Goal: Task Accomplishment & Management: Use online tool/utility

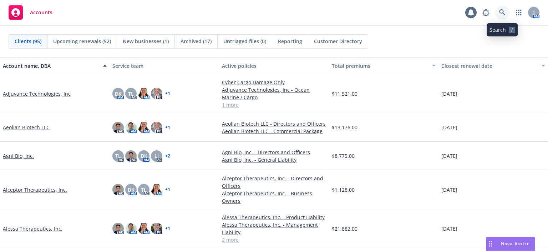
click at [501, 10] on icon at bounding box center [502, 12] width 6 height 6
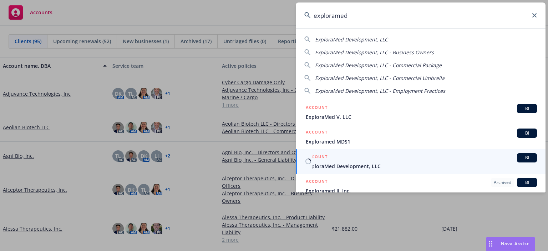
type input "exploramed"
click at [341, 163] on span "ExploraMed Development, LLC" at bounding box center [421, 165] width 231 height 7
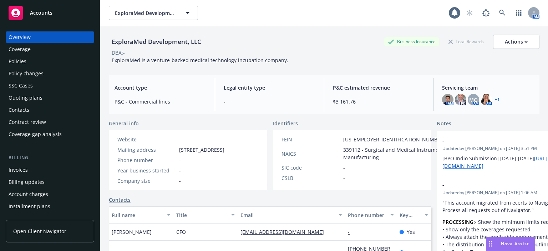
click at [27, 64] on div "Policies" at bounding box center [50, 61] width 83 height 11
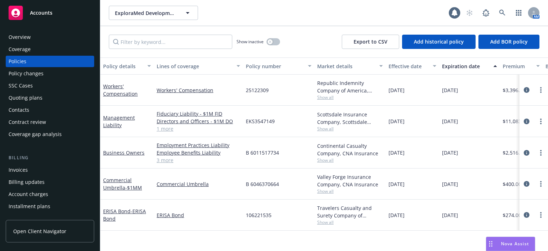
click at [46, 99] on div "Quoting plans" at bounding box center [50, 97] width 83 height 11
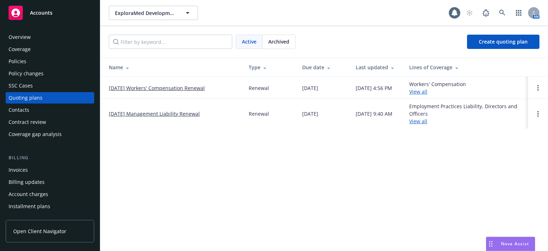
click at [151, 115] on link "11/14/25 Management Liability Renewal" at bounding box center [154, 113] width 91 height 7
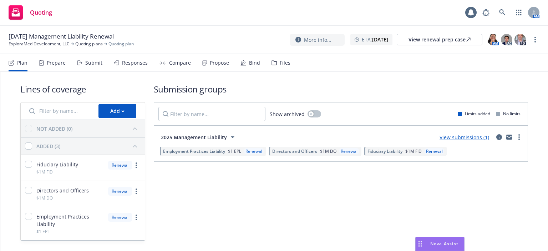
click at [86, 64] on div "Submit" at bounding box center [93, 63] width 17 height 6
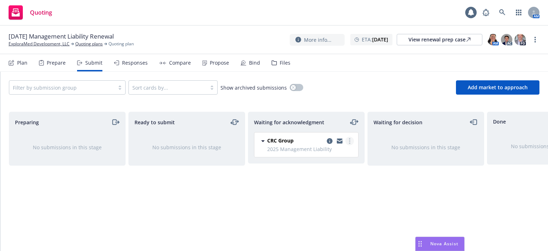
click at [352, 142] on link "more" at bounding box center [349, 141] width 9 height 9
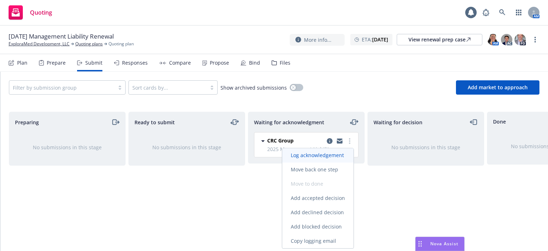
click at [329, 157] on span "Log acknowledgement" at bounding box center [317, 155] width 70 height 7
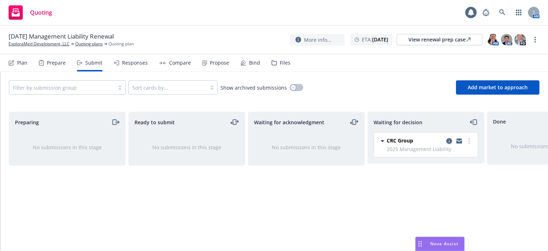
click at [449, 142] on icon "copy logging email" at bounding box center [449, 141] width 6 height 6
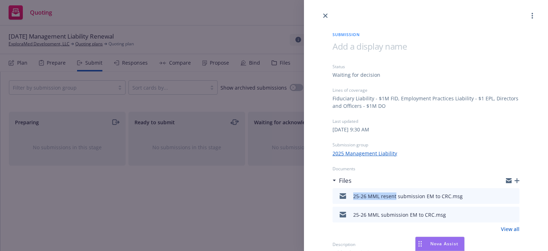
drag, startPoint x: 395, startPoint y: 195, endPoint x: 346, endPoint y: 194, distance: 49.6
click at [346, 194] on div "25-26 MML resent submission EM to CRC.msg" at bounding box center [398, 195] width 127 height 15
copy div "25-26 MML resent"
click at [514, 179] on icon "button" at bounding box center [516, 180] width 5 height 5
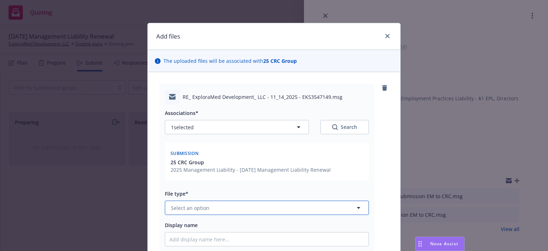
click at [200, 210] on span "Select an option" at bounding box center [190, 207] width 39 height 7
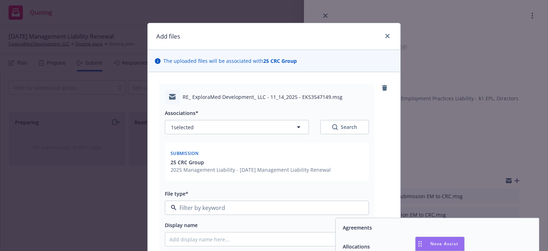
type input "e"
type input "subm"
click at [364, 245] on span "Submission confirmation" at bounding box center [373, 245] width 61 height 7
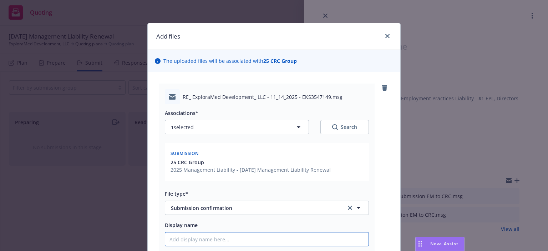
click at [219, 238] on input "Display name" at bounding box center [266, 239] width 203 height 14
paste input "25-26 MML resent"
type textarea "x"
type input "25-26 MML resent"
type textarea "x"
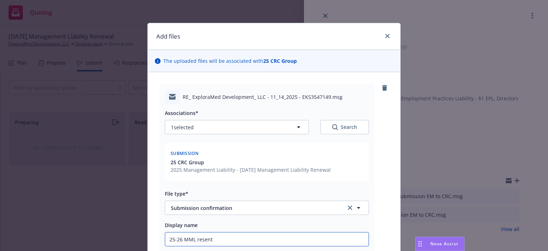
type input "25-26 MML resen"
type textarea "x"
type input "25-26 MML rese"
type textarea "x"
type input "25-26 MML res"
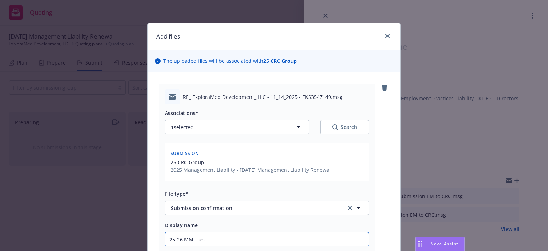
type textarea "x"
type input "25-26 MML re"
type textarea "x"
type input "25-26 MML r"
type textarea "x"
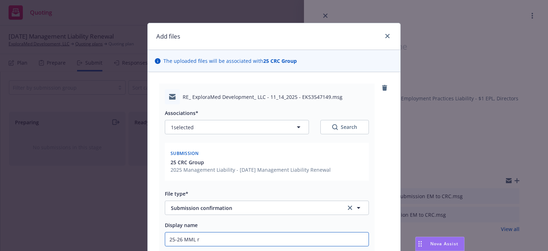
type input "25-26 MML"
type textarea "x"
type input "25-26 MML r"
type textarea "x"
type input "25-26 MML re"
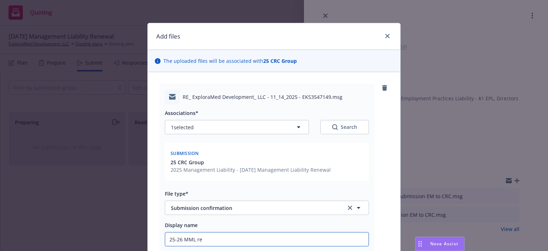
type textarea "x"
type input "25-26 MML res"
type textarea "x"
type input "25-26 MML re"
type textarea "x"
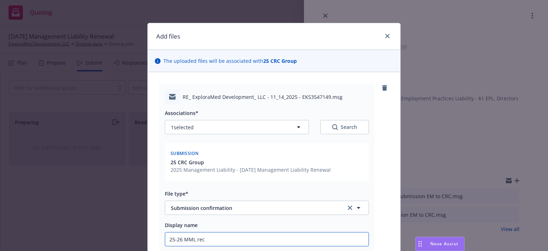
type input "25-26 MML reci"
type textarea "x"
type input "25-26 MML recie"
type textarea "x"
type input "25-26 MML reciev"
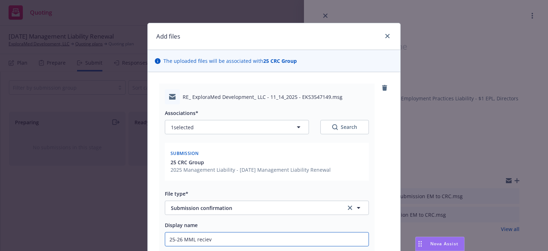
type textarea "x"
type input "25-26 MML recieve"
type textarea "x"
type input "25-26 MML recieved"
type textarea "x"
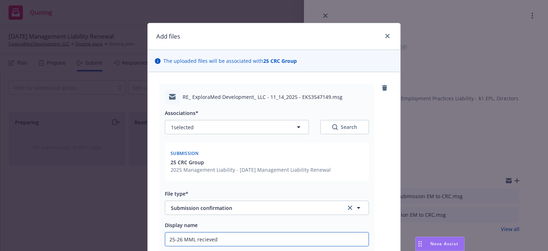
type input "25-26 MML recieved"
type textarea "x"
type input "25-26 MML recieved EM"
type textarea "x"
type input "25-26 MML recieved EM"
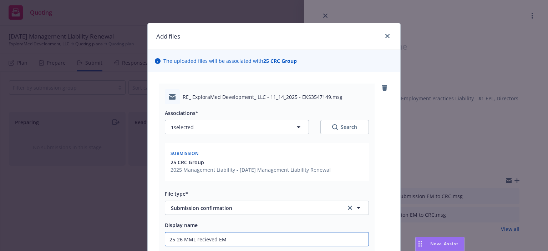
type textarea "x"
type input "25-26 MML recieved EM f"
type textarea "x"
type input "25-26 MML recieved EM fr"
type textarea "x"
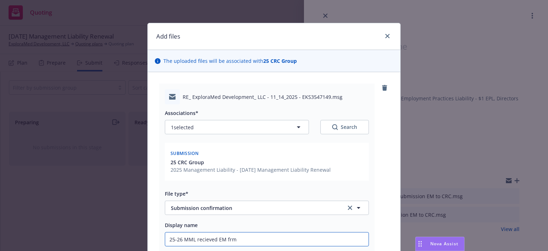
type input "25-26 MML recieved EM frm"
type textarea "x"
type input "25-26 MML recieved EM frm C"
type textarea "x"
type input "25-26 MML recieved EM frm CR"
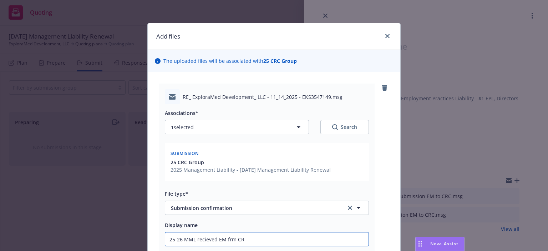
type textarea "x"
type input "25-26 MML recieved EM frm CRC"
drag, startPoint x: 195, startPoint y: 238, endPoint x: 192, endPoint y: 235, distance: 4.5
click at [192, 235] on input "25-26 MML recieved EM frm CRC" at bounding box center [266, 239] width 203 height 14
click at [197, 239] on input "25-26 MML recieved EM frm CRC" at bounding box center [266, 239] width 203 height 14
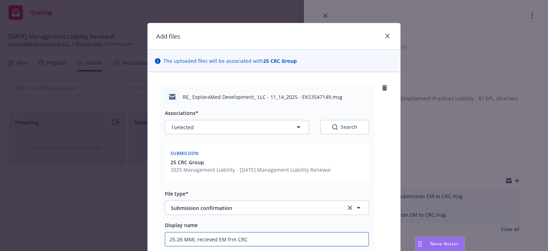
click at [197, 239] on input "25-26 MML recieved EM frm CRC" at bounding box center [266, 239] width 203 height 14
drag, startPoint x: 198, startPoint y: 239, endPoint x: 192, endPoint y: 236, distance: 6.7
click at [192, 236] on input "25-26 MML recieved EM frm CRC" at bounding box center [266, 239] width 203 height 14
click at [194, 239] on input "25-26 MML recieved EM frm CRC" at bounding box center [266, 239] width 203 height 14
type textarea "x"
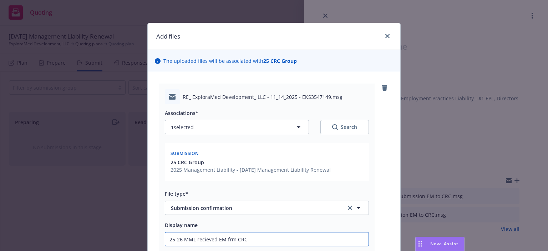
type input "25-26 MML srecieved EM frm CRC"
type textarea "x"
type input "25-26 MML surecieved EM frm CRC"
type textarea "x"
type input "25-26 MML submrecieved EM frm CRC"
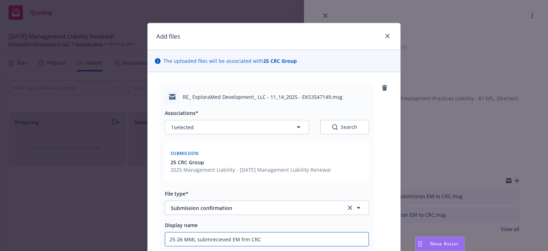
type textarea "x"
type input "25-26 MML submirecieved EM frm CRC"
type textarea "x"
type input "25-26 MML submisrecieved EM frm CRC"
type textarea "x"
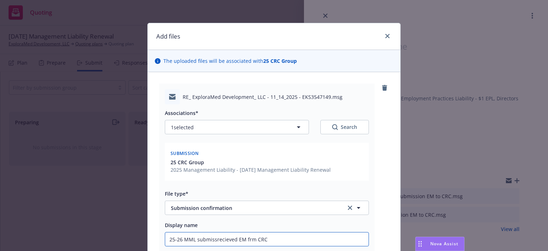
type input "25-26 MML submissirecieved EM frm CRC"
type textarea "x"
type input "25-26 MML submissiorecieved EM frm CRC"
type textarea "x"
type input "25-26 MML submission recieved EM frm CRC"
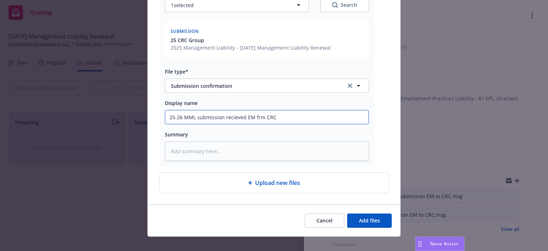
scroll to position [130, 0]
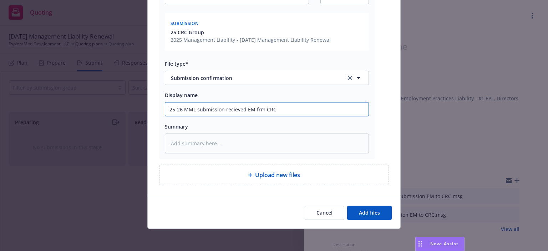
type textarea "x"
type input "25-26 MML submission received EM frm CRC"
type textarea "x"
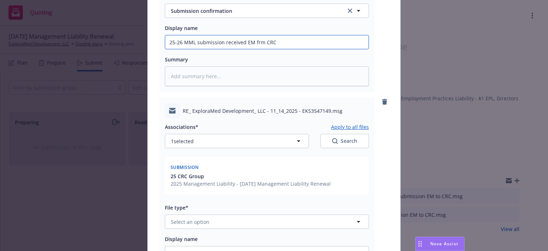
scroll to position [201, 0]
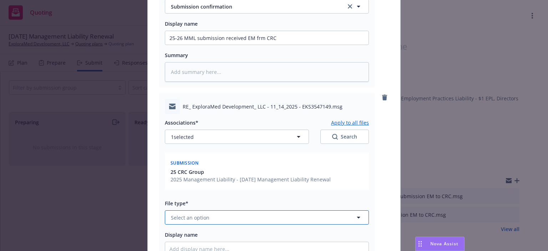
click at [221, 215] on button "Select an option" at bounding box center [267, 217] width 204 height 14
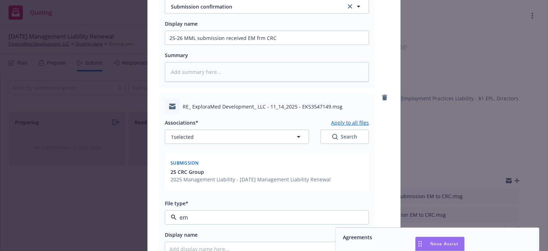
type input "ema"
drag, startPoint x: 344, startPoint y: 239, endPoint x: 295, endPoint y: 235, distance: 49.4
click at [344, 239] on span "Email" at bounding box center [349, 236] width 13 height 7
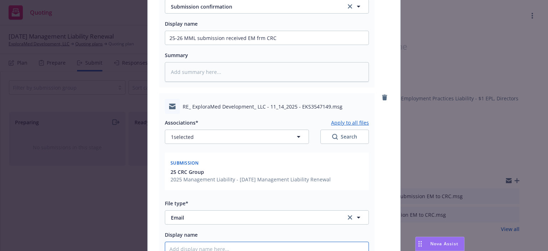
click at [267, 45] on input "Display name" at bounding box center [266, 38] width 203 height 14
paste input "25-26 MML resent"
type textarea "x"
type input "25-26 MML resent"
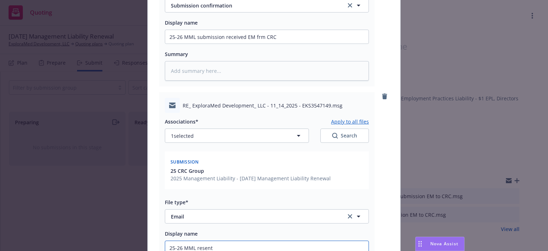
type textarea "x"
type input "25-26 MML resen"
type textarea "x"
type input "25-26 MML rese"
type textarea "x"
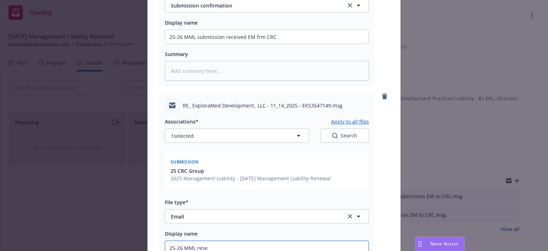
type input "25-26 MML res"
type textarea "x"
type input "25-26 MML re"
type textarea "x"
type input "25-26 MML r"
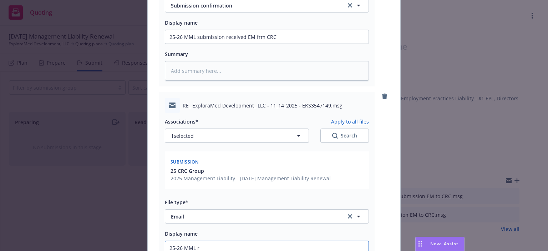
type textarea "x"
type input "25-26 MML"
type textarea "x"
type input "25-26 MML r"
type textarea "x"
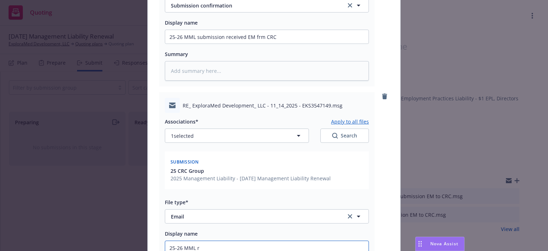
type input "25-26 MML re"
type textarea "x"
type input "25-26 MML requ"
type textarea "x"
type input "25-26 MML reque"
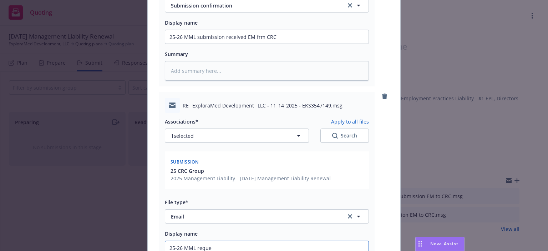
type textarea "x"
type input "25-26 MML reques"
type textarea "x"
type input "25-26 MML request"
type textarea "x"
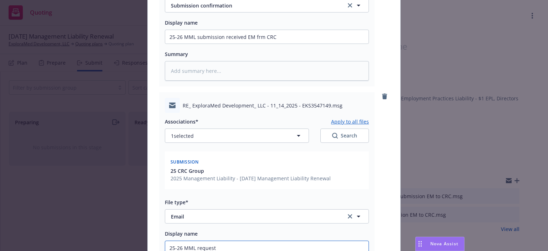
type input "25-26 MML request"
type textarea "x"
type input "25-26 MML request f"
type textarea "x"
type input "25-26 MML request for"
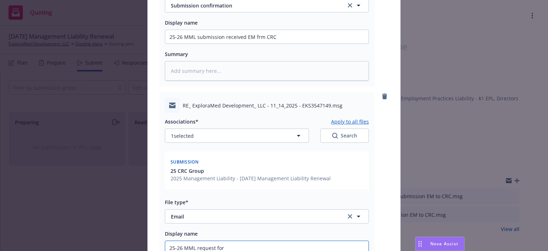
type textarea "x"
type input "25-26 MML request for"
type textarea "x"
type input "25-26 MML request for h"
type textarea "x"
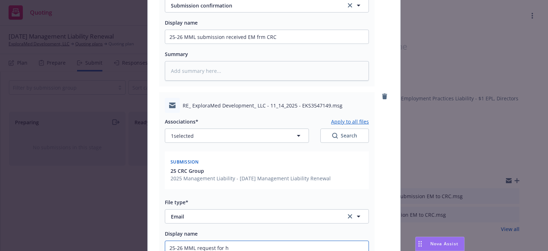
type input "25-26 MML request for hi"
type textarea "x"
type input "25-26 MML request for high"
type textarea "x"
type input "25-26 MML request for highe"
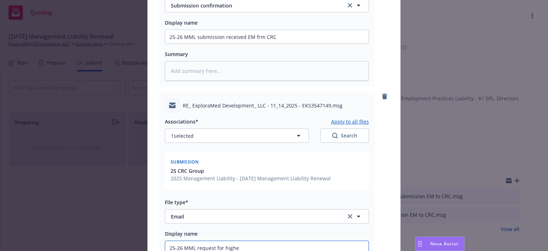
type textarea "x"
type input "25-26 MML request for highe"
type textarea "x"
type input "25-26 MML request for highe"
type textarea "x"
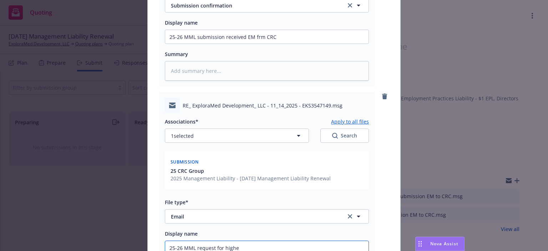
type input "25-26 MML request for higher"
type textarea "x"
type input "25-26 MML request for higher"
type textarea "x"
type input "25-26 MML request for higher l"
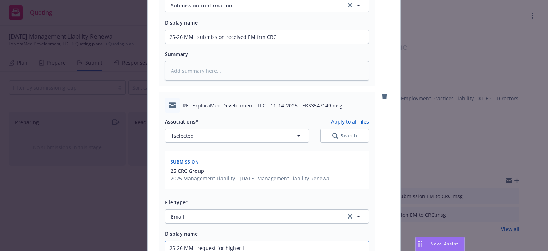
type textarea "x"
type input "25-26 MML request for higher li"
type textarea "x"
type input "25-26 MML request for higher limi"
type textarea "x"
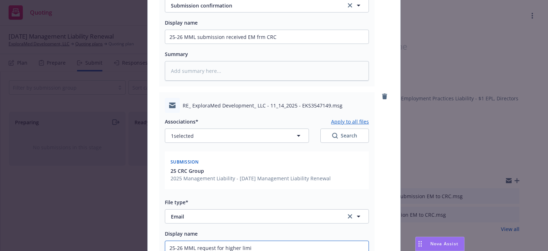
type input "25-26 MML request for higher limit"
type textarea "x"
type input "25-26 MML request for higher limit"
type textarea "x"
type input "25-26 MML request for higher limit a"
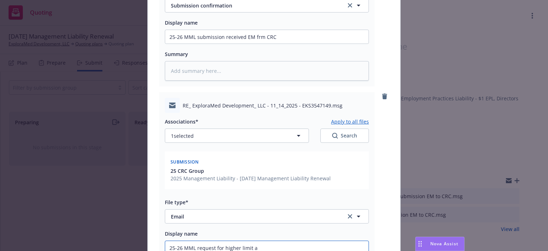
type textarea "x"
type input "25-26 MML request for higher limit an"
type textarea "x"
type input "25-26 MML request for higher limit and"
type textarea "x"
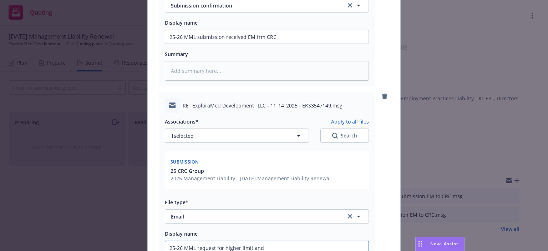
type input "25-26 MML request for higher limit and"
type textarea "x"
type input "25-26 MML request for higher limit and m"
type textarea "x"
type input "25-26 MML request for higher limit and ma"
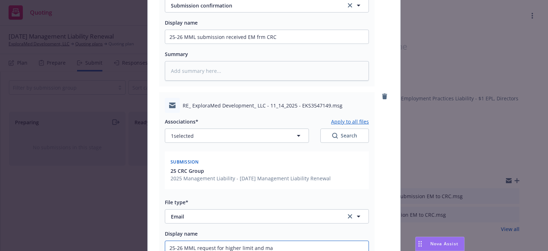
type textarea "x"
type input "25-26 MML request for higher limit and mar"
type textarea "x"
type input "25-26 MML request for higher limit and mark"
type textarea "x"
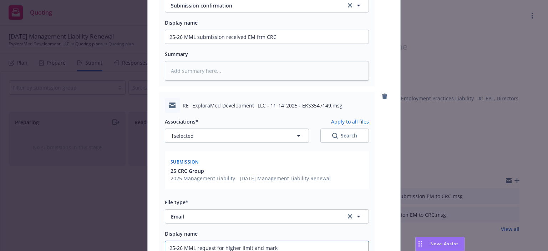
type input "25-26 MML request for higher limit and marke"
type textarea "x"
type input "25-26 MML request for higher limit and market"
type textarea "x"
type input "25-26 MML request for higher limit and market"
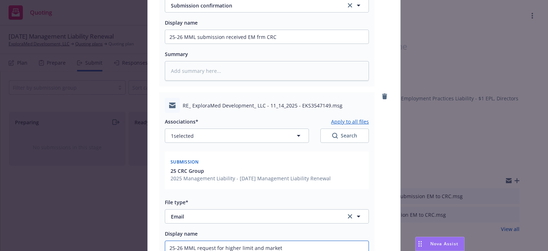
type textarea "x"
type input "25-26 MML request for higher limit and market e"
type textarea "x"
type input "25-26 MML request for higher limit and market em"
type textarea "x"
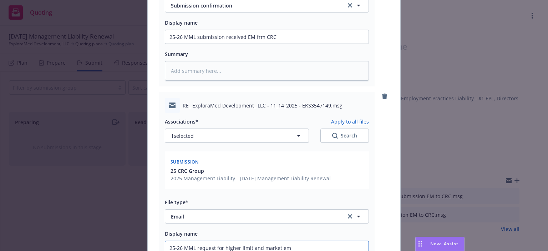
type input "25-26 MML request for higher limit and market em t"
type textarea "x"
type input "25-26 MML request for higher limit and market em to"
type textarea "x"
type input "25-26 MML request for higher limit and market em to"
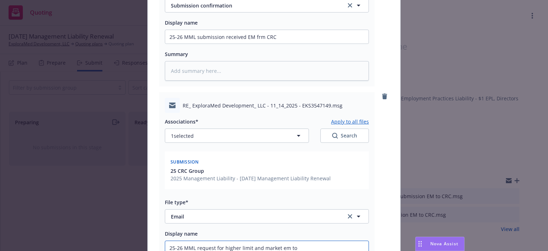
type textarea "x"
type input "25-26 MML request for higher limit and market em to c"
type textarea "x"
type input "25-26 MML request for higher limit and market em to cr"
type textarea "x"
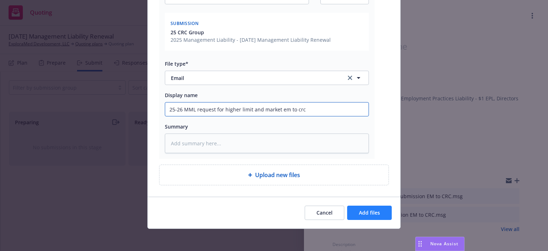
type input "25-26 MML request for higher limit and market em to crc"
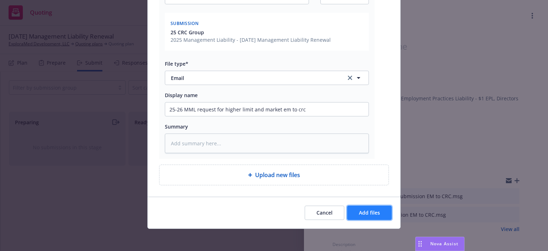
click at [363, 209] on span "Add files" at bounding box center [369, 212] width 21 height 7
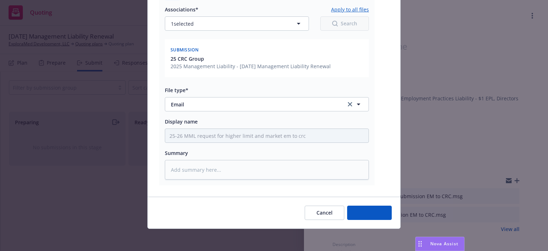
type textarea "x"
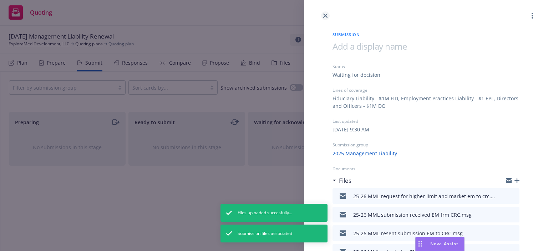
click at [323, 14] on icon "close" at bounding box center [325, 16] width 4 height 4
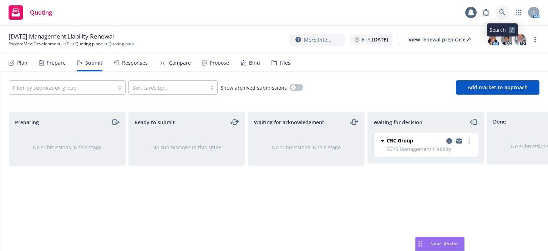
click at [501, 11] on icon at bounding box center [502, 12] width 6 height 6
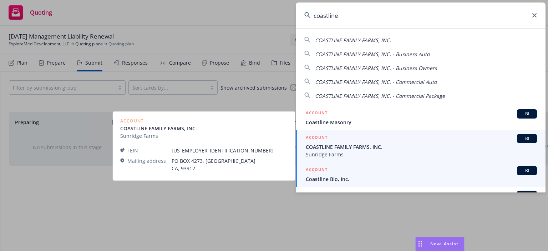
type input "coastline"
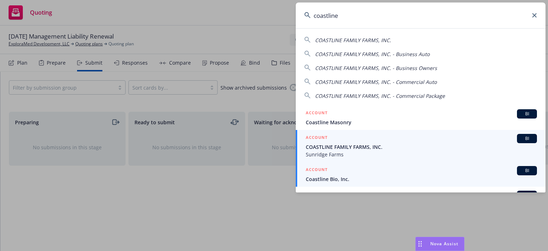
click at [329, 179] on span "Coastline Bio, Inc." at bounding box center [421, 178] width 231 height 7
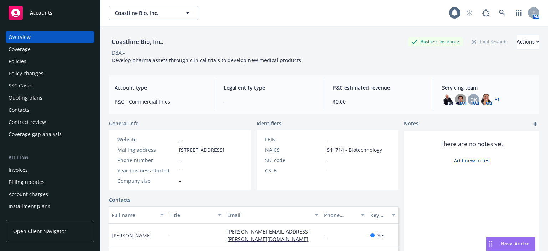
click at [40, 65] on div "Policies" at bounding box center [50, 61] width 83 height 11
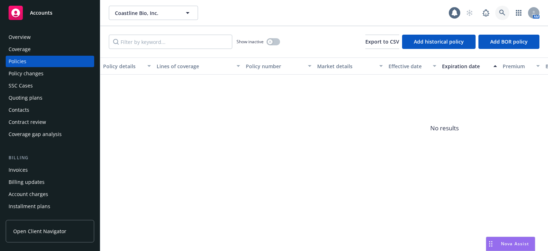
click at [503, 17] on link at bounding box center [502, 13] width 14 height 14
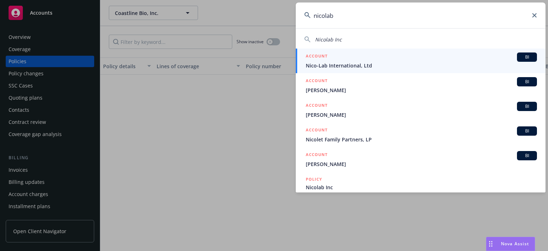
type input "nicolab"
click at [320, 63] on span "Nico-Lab International, Ltd" at bounding box center [421, 65] width 231 height 7
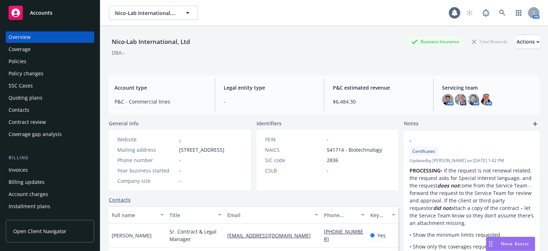
click at [64, 64] on div "Policies" at bounding box center [50, 61] width 83 height 11
